Goal: Information Seeking & Learning: Check status

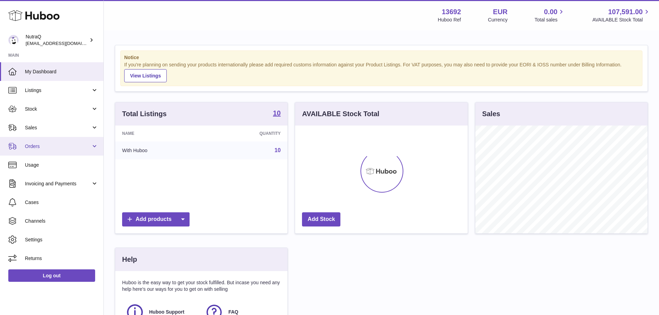
scroll to position [108, 173]
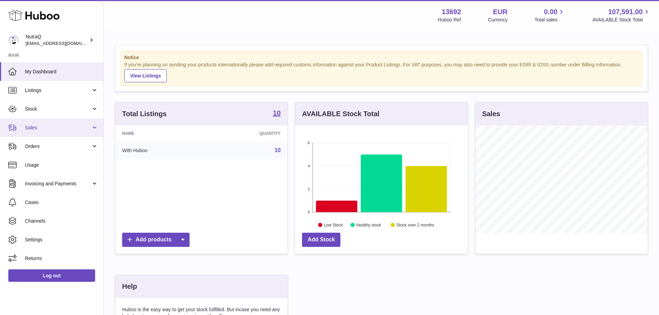
click at [53, 132] on link "Sales" at bounding box center [51, 127] width 103 height 19
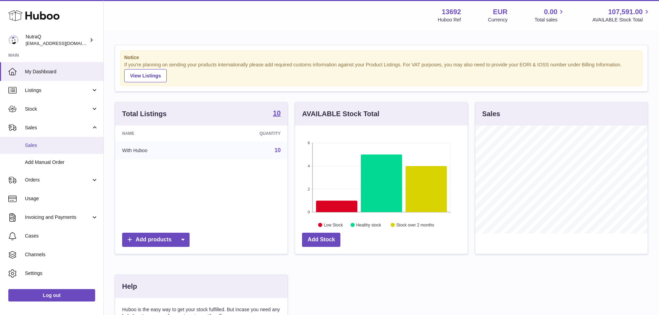
click at [54, 146] on span "Sales" at bounding box center [61, 145] width 73 height 7
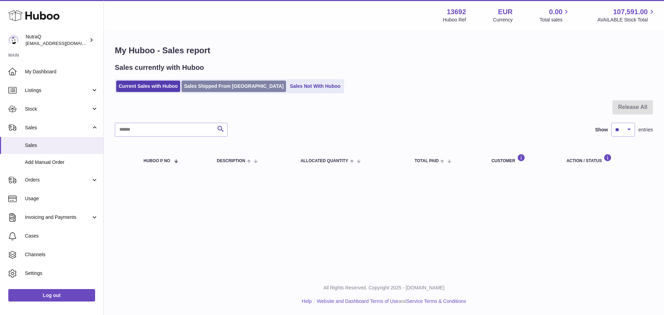
click at [236, 82] on link "Sales Shipped From [GEOGRAPHIC_DATA]" at bounding box center [234, 86] width 104 height 11
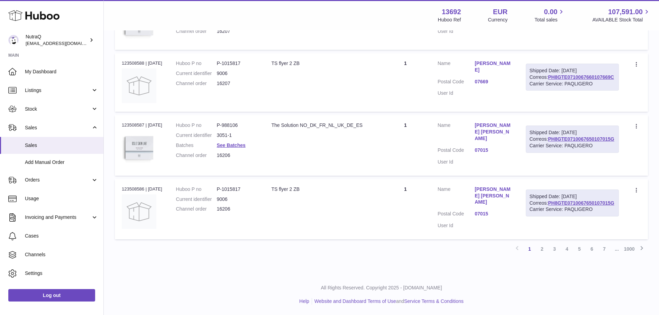
scroll to position [566, 0]
click at [545, 250] on link "2" at bounding box center [542, 249] width 12 height 12
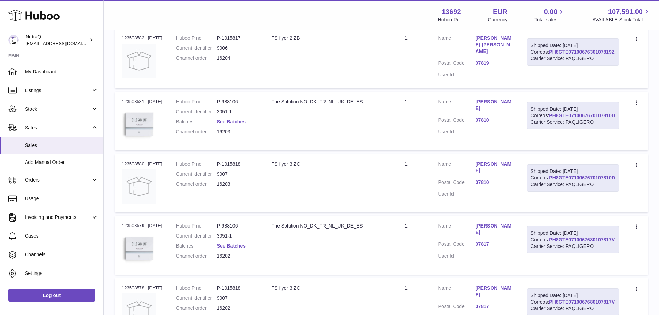
scroll to position [566, 0]
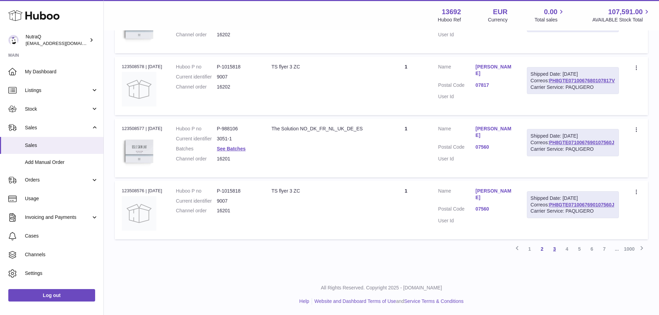
click at [554, 246] on link "3" at bounding box center [554, 249] width 12 height 12
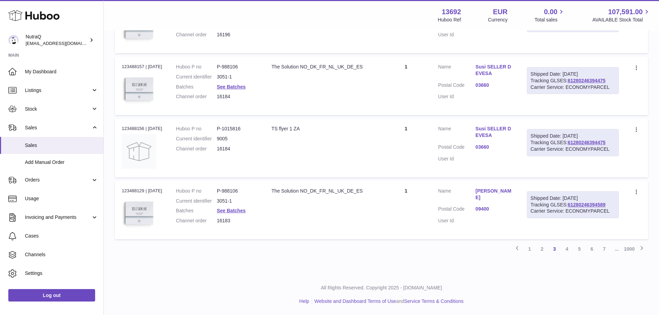
scroll to position [586, 0]
click at [570, 251] on link "4" at bounding box center [567, 249] width 12 height 12
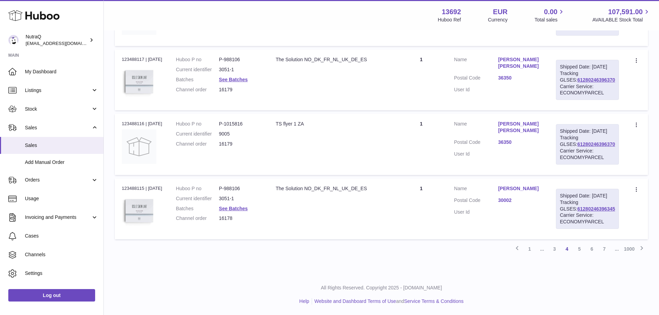
scroll to position [597, 0]
click at [510, 146] on link "36350" at bounding box center [520, 142] width 44 height 7
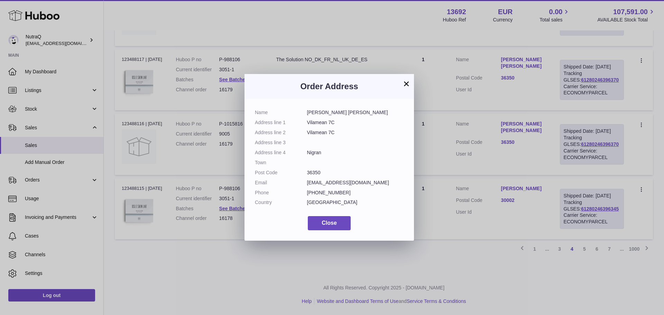
click at [407, 81] on button "×" at bounding box center [406, 84] width 8 height 8
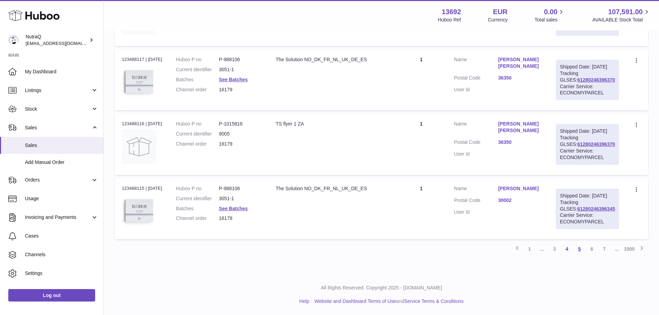
click at [578, 255] on link "5" at bounding box center [579, 249] width 12 height 12
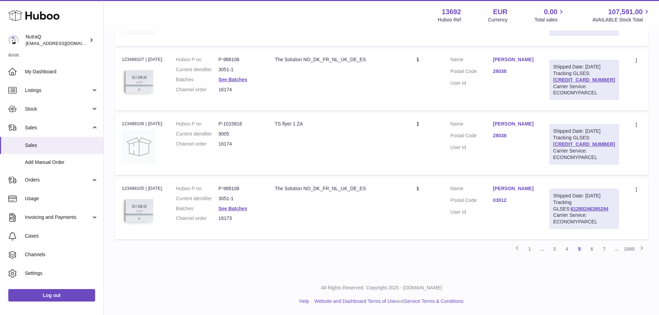
scroll to position [631, 0]
click at [589, 250] on link "6" at bounding box center [592, 249] width 12 height 12
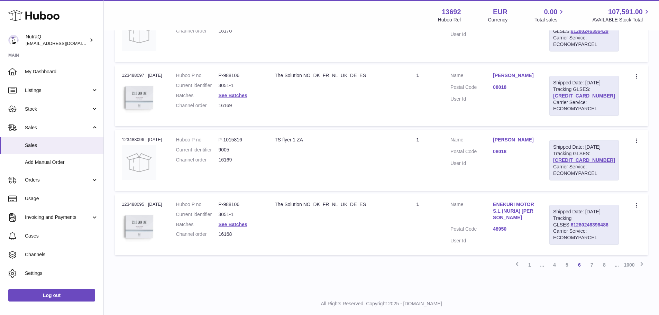
scroll to position [631, 0]
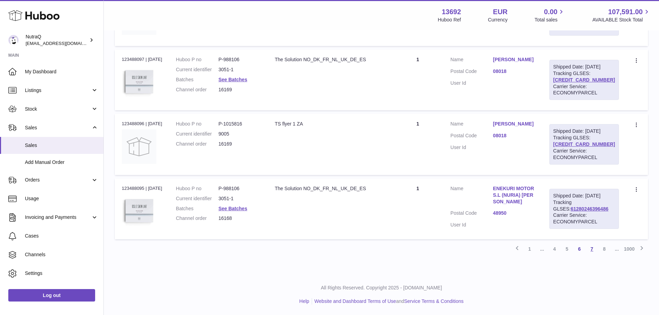
click at [593, 251] on link "7" at bounding box center [592, 249] width 12 height 12
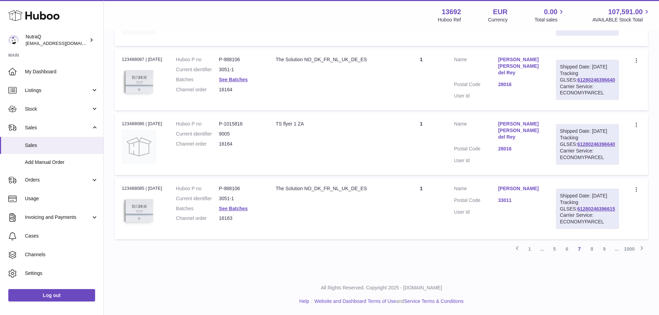
scroll to position [631, 0]
click at [593, 250] on link "8" at bounding box center [592, 249] width 12 height 12
click at [590, 250] on link "9" at bounding box center [592, 249] width 12 height 12
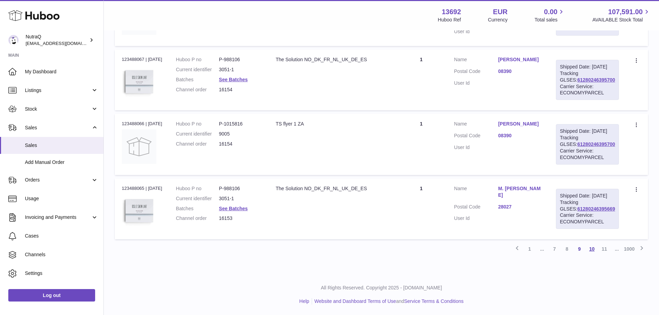
click at [590, 251] on link "10" at bounding box center [592, 249] width 12 height 12
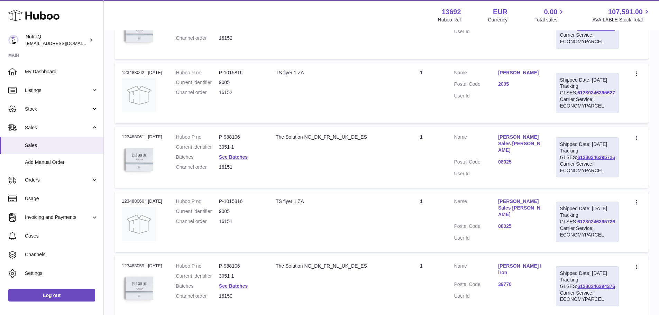
scroll to position [239, 0]
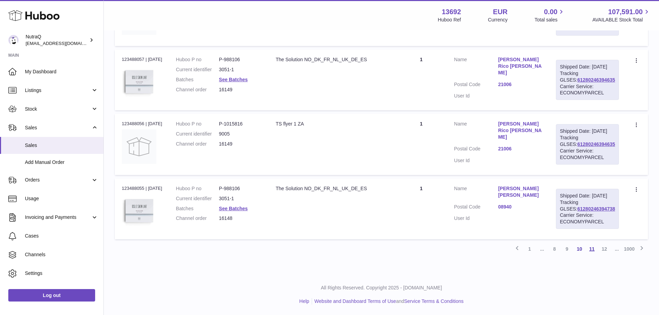
click at [592, 249] on link "11" at bounding box center [592, 249] width 12 height 12
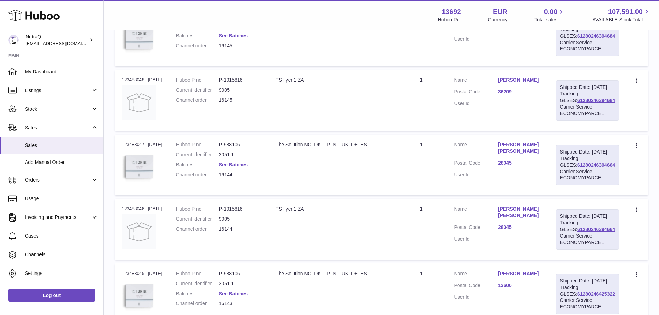
scroll to position [631, 0]
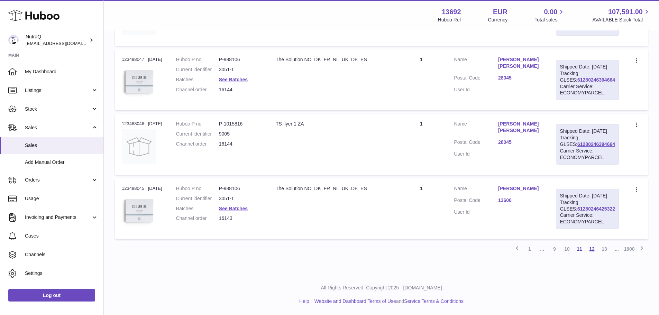
click at [594, 251] on link "12" at bounding box center [592, 249] width 12 height 12
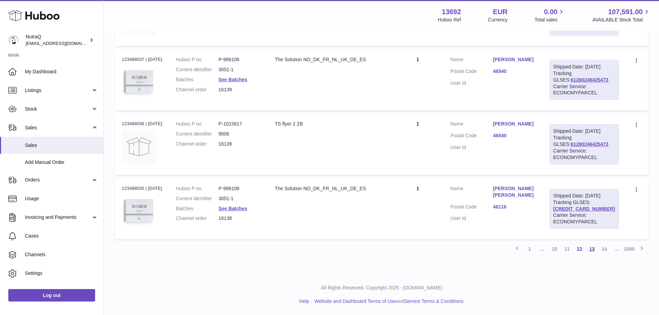
click at [591, 247] on link "13" at bounding box center [592, 249] width 12 height 12
click at [590, 250] on link "14" at bounding box center [592, 249] width 12 height 12
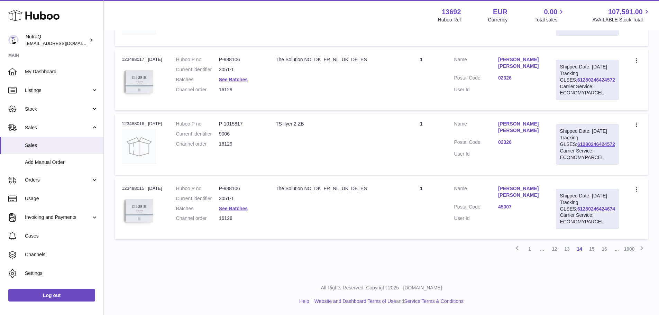
scroll to position [631, 0]
click at [593, 248] on link "15" at bounding box center [592, 249] width 12 height 12
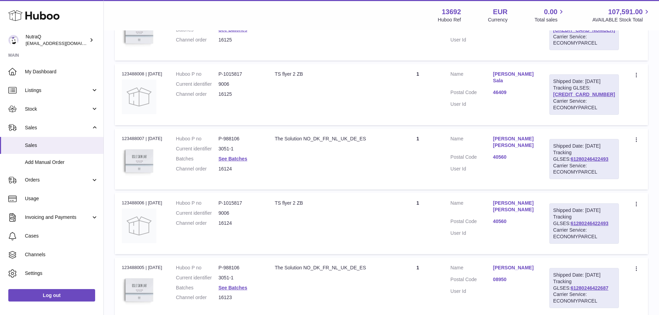
scroll to position [631, 0]
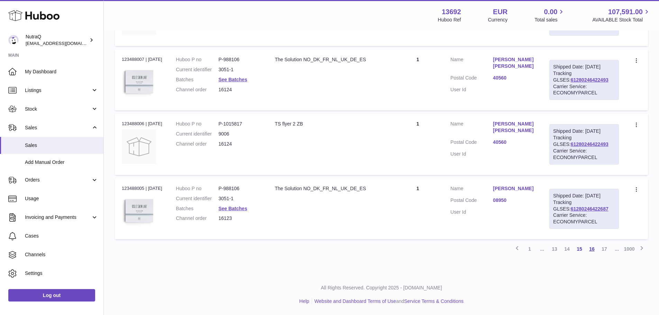
click at [591, 252] on link "16" at bounding box center [592, 249] width 12 height 12
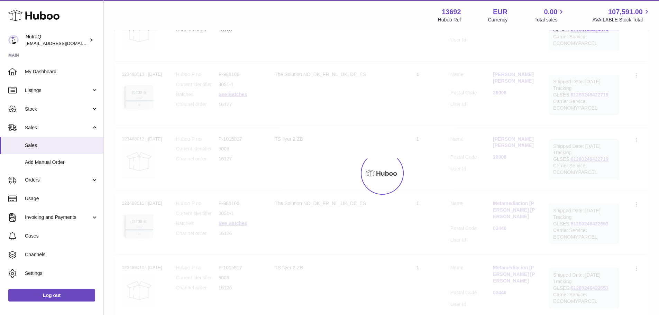
scroll to position [31, 0]
